Goal: Task Accomplishment & Management: Manage account settings

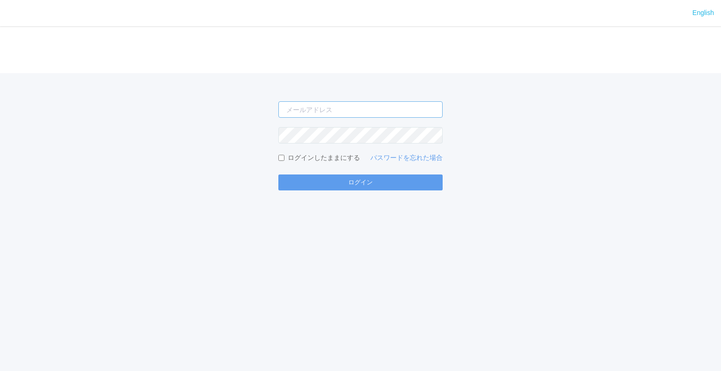
click at [383, 106] on input "email" at bounding box center [360, 109] width 164 height 16
type input "[EMAIL_ADDRESS][DOMAIN_NAME]"
click at [278, 175] on button "ログイン" at bounding box center [360, 183] width 164 height 16
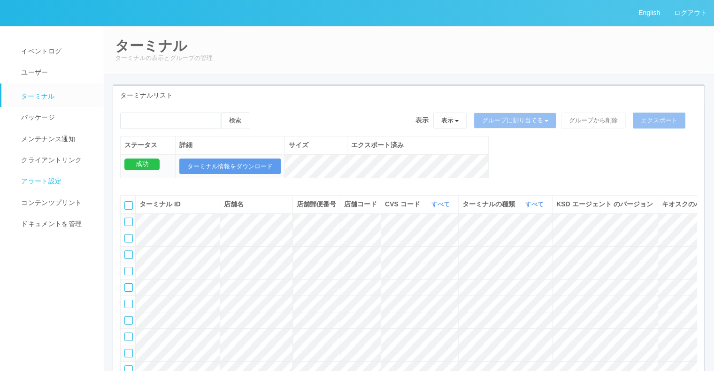
click at [52, 185] on span "アラート設定" at bounding box center [40, 181] width 43 height 8
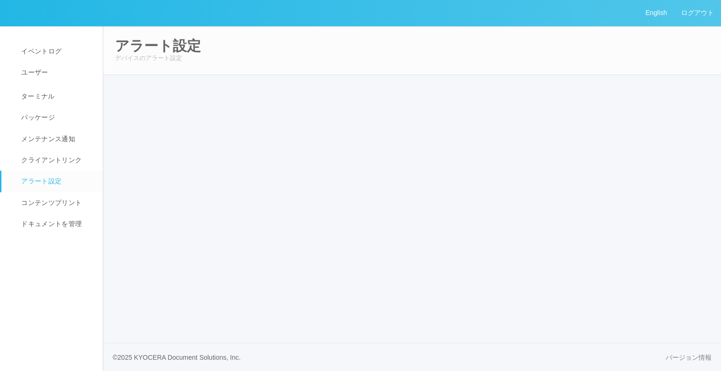
select select "19"
select select "2"
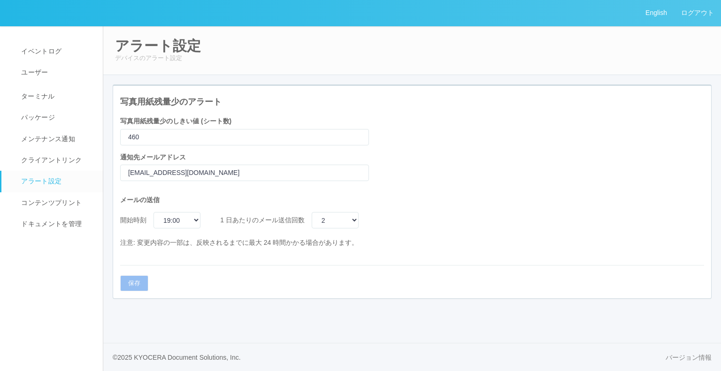
click at [58, 175] on link "アラート設定" at bounding box center [56, 181] width 110 height 21
click at [62, 170] on link "クライアントリンク" at bounding box center [56, 160] width 110 height 21
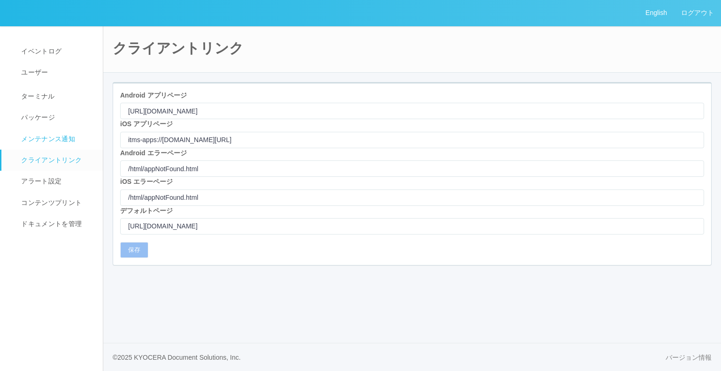
click at [65, 147] on link "メンテナンス通知" at bounding box center [56, 139] width 110 height 21
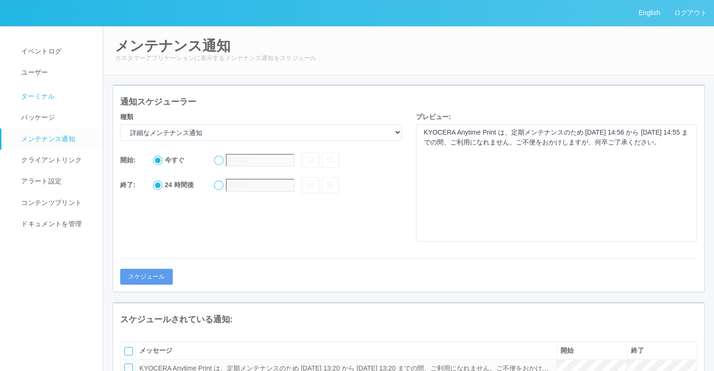
click at [39, 105] on link "ターミナル" at bounding box center [56, 95] width 110 height 23
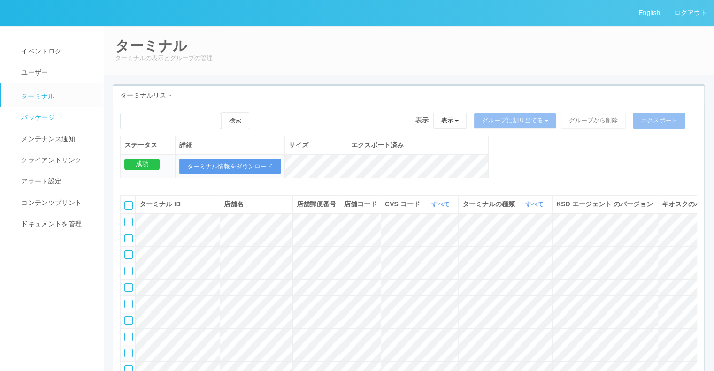
click at [38, 118] on span "パッケージ" at bounding box center [37, 118] width 36 height 8
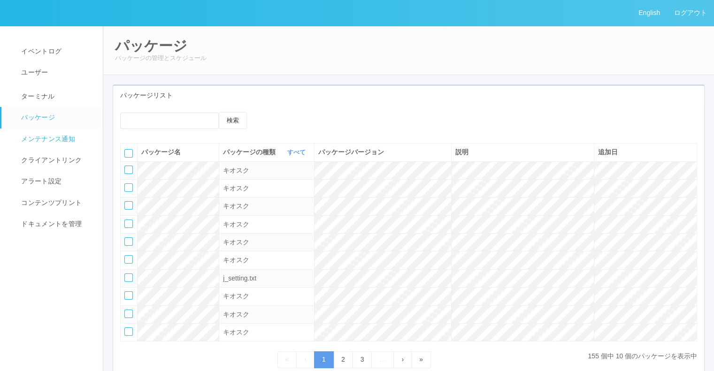
click at [37, 146] on link "メンテナンス通知" at bounding box center [56, 139] width 110 height 21
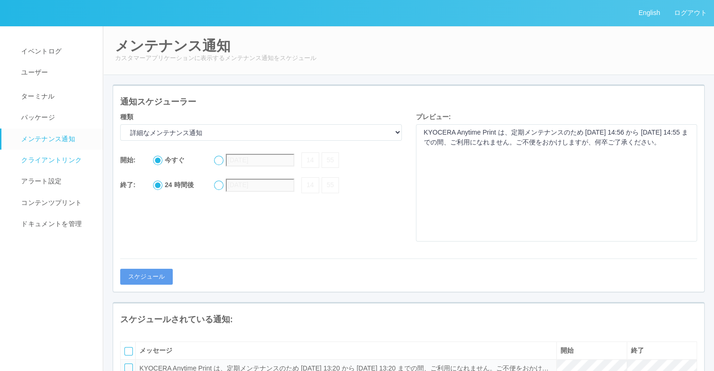
click at [49, 168] on link "クライアントリンク" at bounding box center [56, 160] width 110 height 21
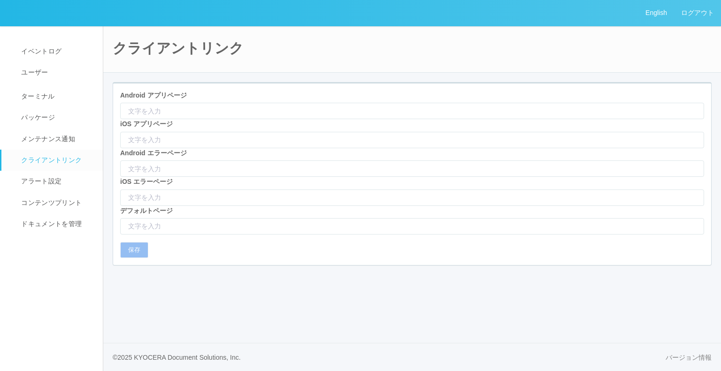
type input "[URL][DOMAIN_NAME]"
type input "itms-apps://[DOMAIN_NAME][URL]"
type input "/html/appNotFound.html"
type input "[URL][DOMAIN_NAME]"
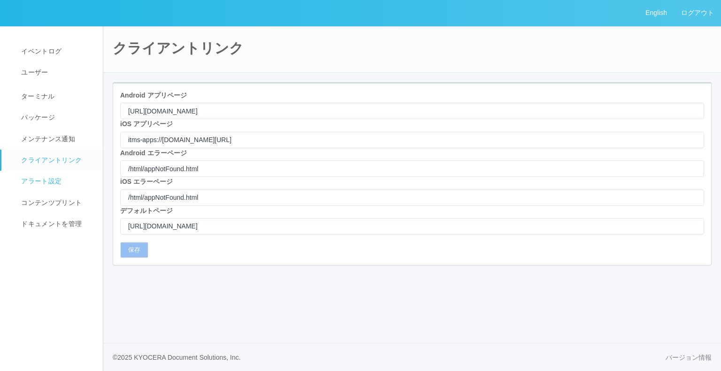
click at [46, 191] on link "アラート設定" at bounding box center [56, 181] width 110 height 21
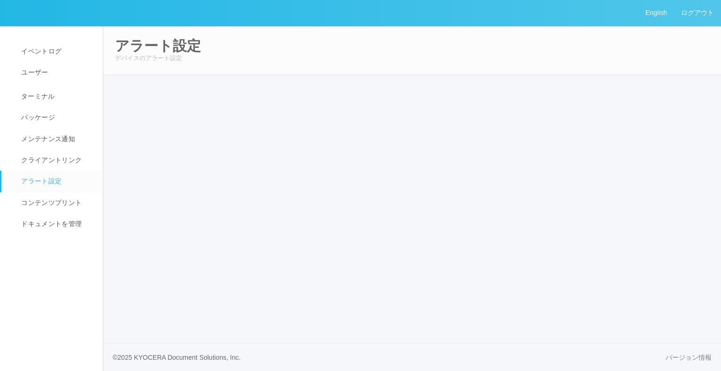
select select "19"
select select "2"
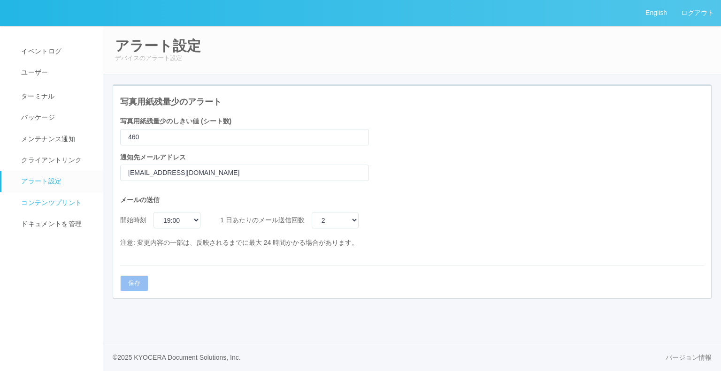
click at [60, 200] on span "コンテンツプリント" at bounding box center [50, 203] width 63 height 8
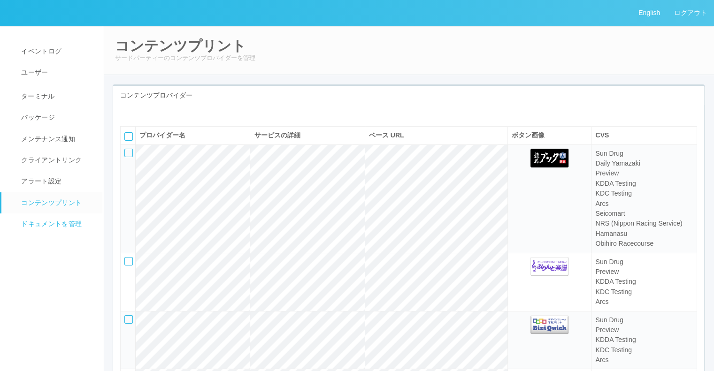
click at [61, 220] on span "ドキュメントを管理" at bounding box center [50, 224] width 63 height 8
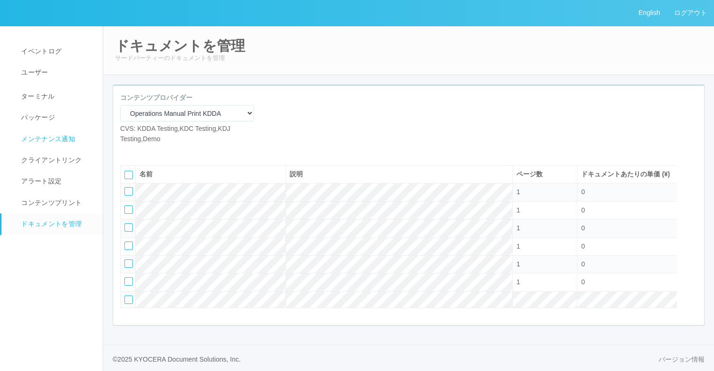
click at [61, 129] on link "メンテナンス通知" at bounding box center [56, 139] width 110 height 21
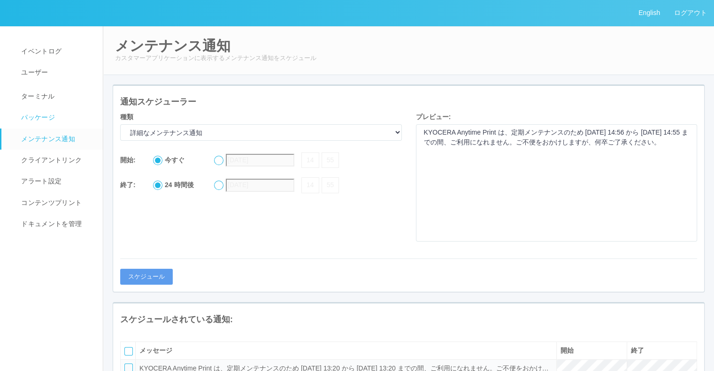
click at [65, 116] on link "パッケージ" at bounding box center [56, 117] width 110 height 21
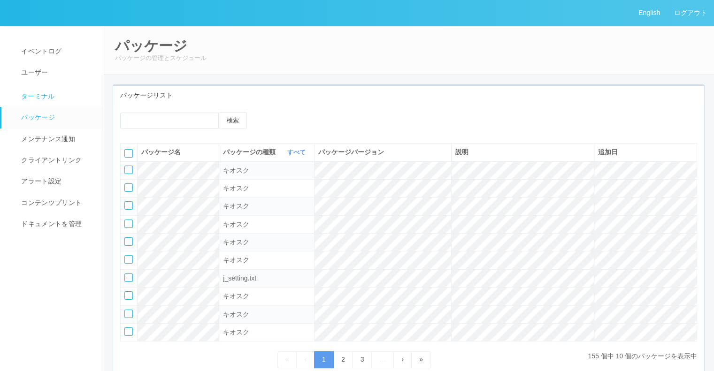
click at [22, 95] on span "ターミナル" at bounding box center [37, 96] width 36 height 8
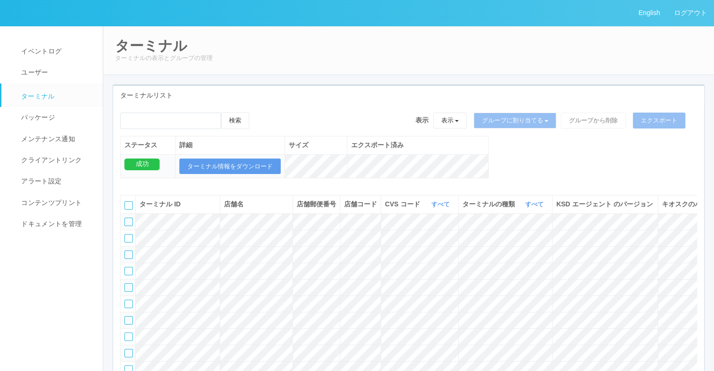
click at [123, 229] on td at bounding box center [128, 222] width 15 height 16
click at [128, 226] on div at bounding box center [128, 222] width 8 height 8
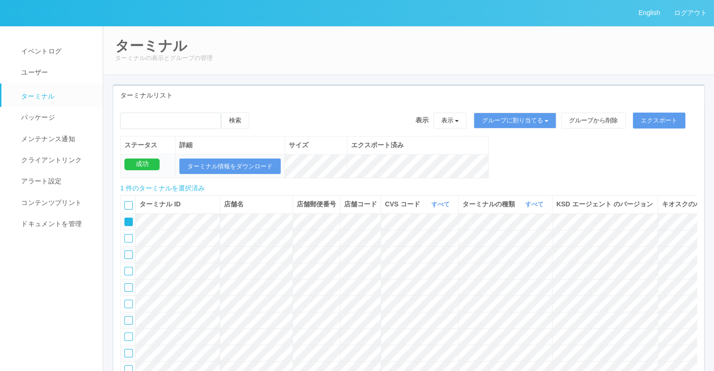
click at [125, 219] on icon at bounding box center [125, 219] width 0 height 0
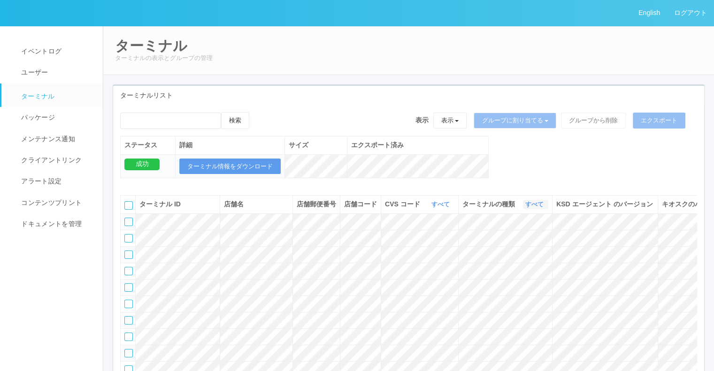
click at [543, 208] on icon "button" at bounding box center [544, 204] width 2 height 7
click at [511, 247] on span "キオスク" at bounding box center [498, 244] width 31 height 8
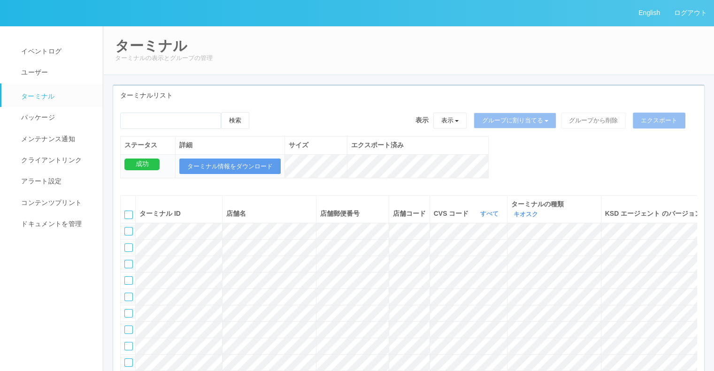
click at [128, 268] on div at bounding box center [128, 264] width 8 height 8
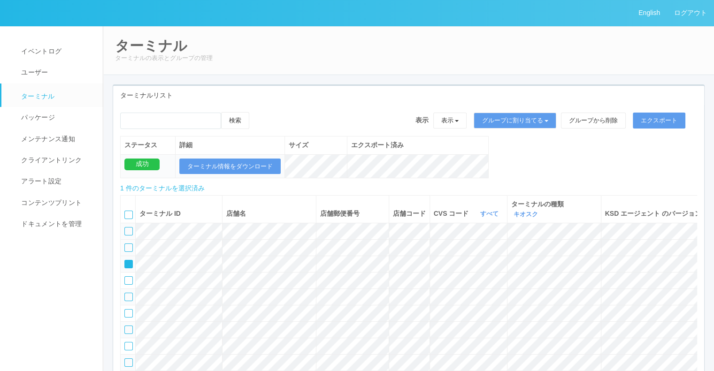
click at [131, 252] on div at bounding box center [128, 248] width 8 height 8
click at [125, 244] on icon at bounding box center [125, 244] width 0 height 0
click at [259, 112] on icon at bounding box center [259, 112] width 0 height 0
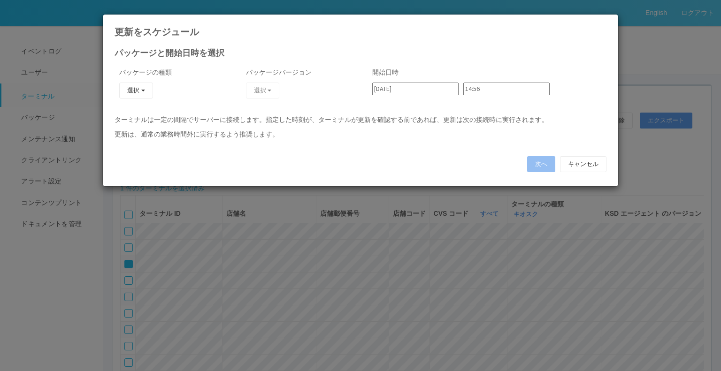
click at [606, 22] on icon at bounding box center [606, 22] width 0 height 0
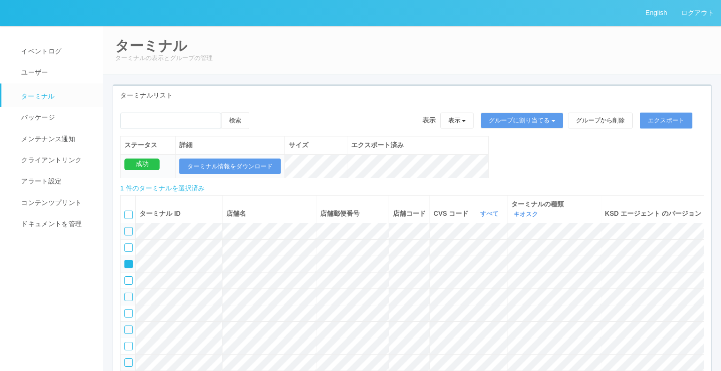
type input "14:55"
